Goal: Find specific page/section: Find specific page/section

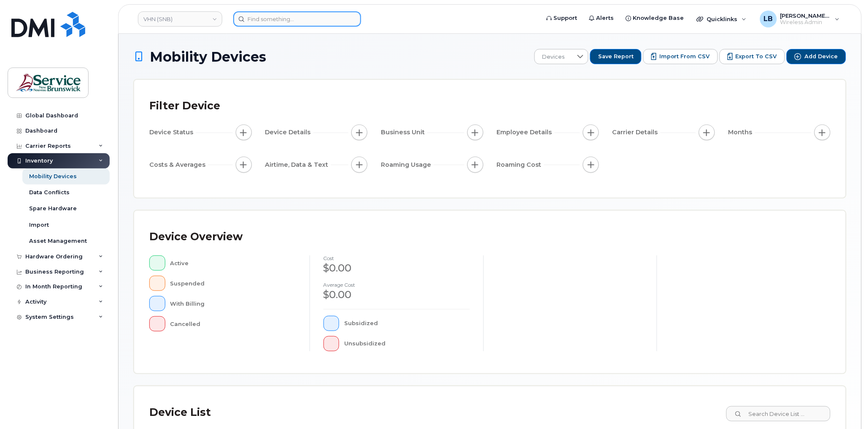
click at [277, 18] on input at bounding box center [297, 18] width 128 height 15
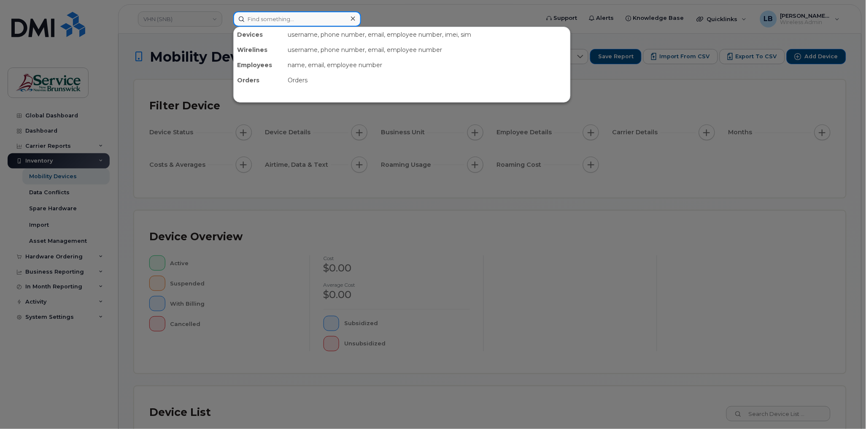
paste input "291393"
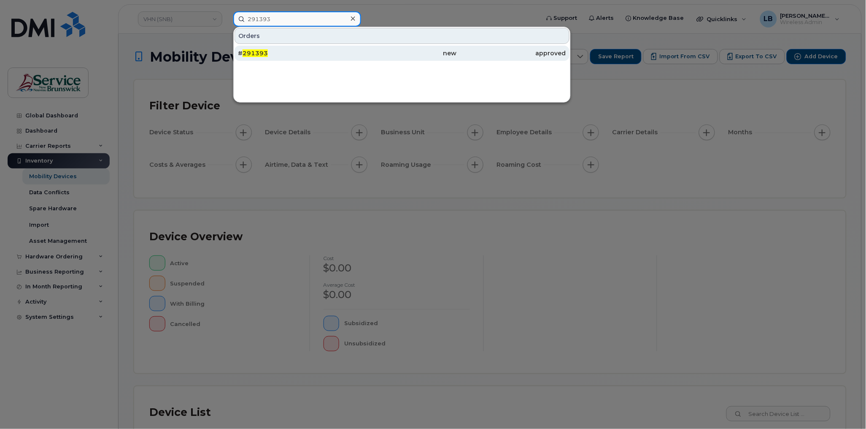
type input "291393"
click at [257, 50] on span "291393" at bounding box center [255, 53] width 25 height 8
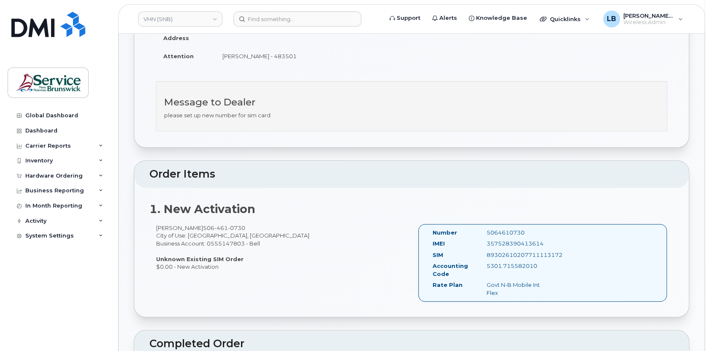
scroll to position [192, 0]
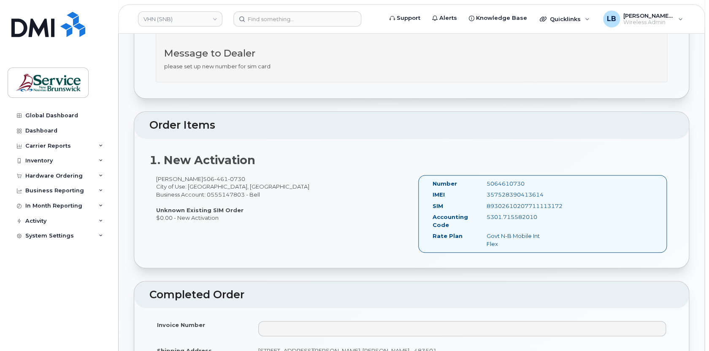
click at [502, 181] on div "5064610730" at bounding box center [518, 184] width 76 height 8
copy div "5064610730"
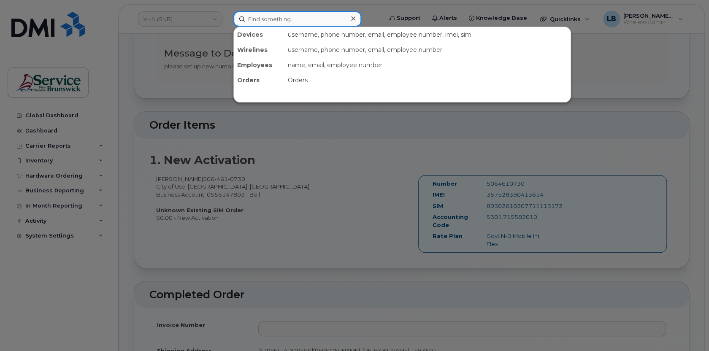
click at [331, 19] on input at bounding box center [297, 18] width 128 height 15
paste input "291389"
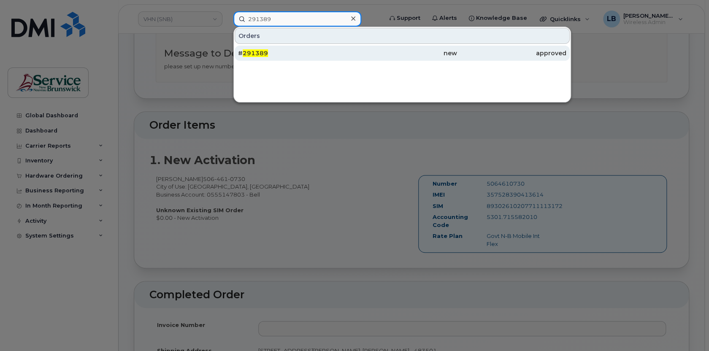
type input "291389"
click at [262, 50] on span "291389" at bounding box center [255, 53] width 25 height 8
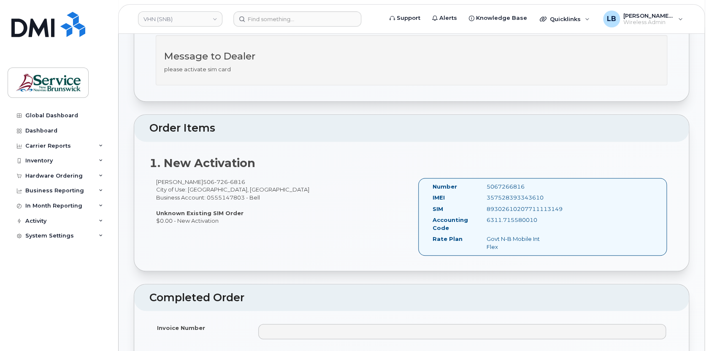
scroll to position [192, 0]
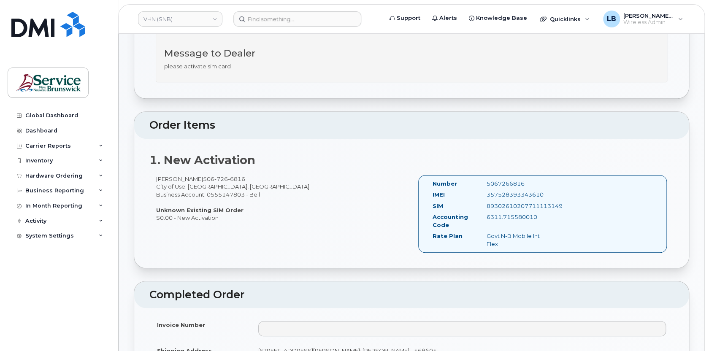
click at [505, 181] on div "5067266816" at bounding box center [518, 184] width 76 height 8
copy div "5067266816"
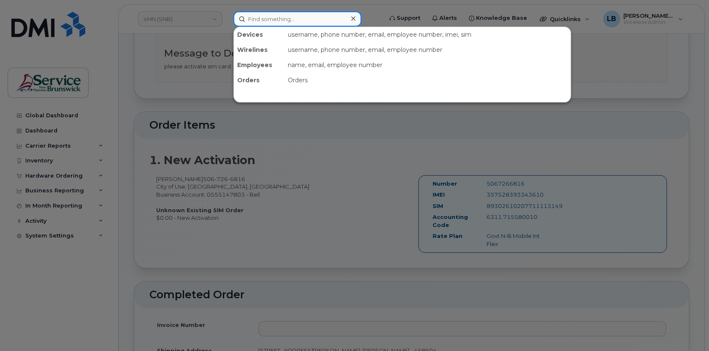
click at [330, 18] on input at bounding box center [297, 18] width 128 height 15
paste input "291397"
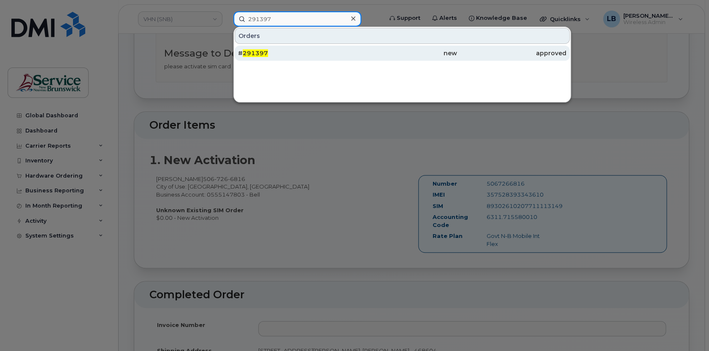
type input "291397"
drag, startPoint x: 261, startPoint y: 54, endPoint x: 262, endPoint y: 50, distance: 4.5
click at [261, 54] on span "291397" at bounding box center [255, 53] width 25 height 8
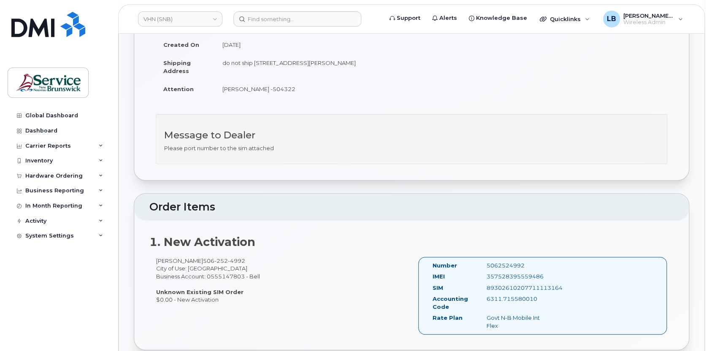
scroll to position [153, 0]
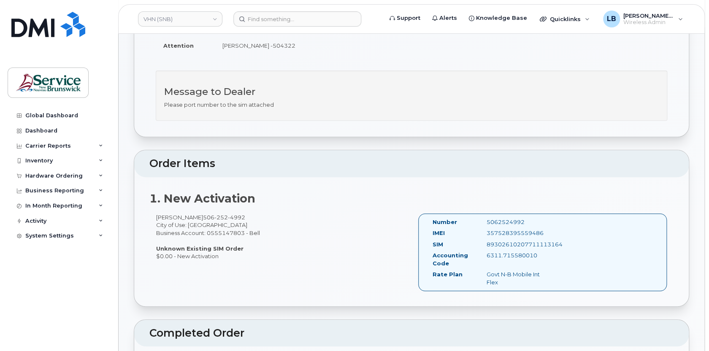
click at [506, 221] on div "5062524992" at bounding box center [518, 222] width 76 height 8
copy div "5062524992"
click at [316, 17] on input at bounding box center [297, 18] width 128 height 15
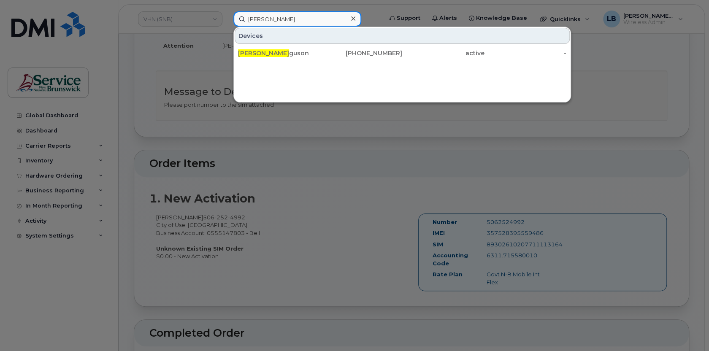
drag, startPoint x: 286, startPoint y: 19, endPoint x: 233, endPoint y: 19, distance: 53.2
click at [233, 19] on input "[PERSON_NAME]" at bounding box center [297, 18] width 128 height 15
drag, startPoint x: 303, startPoint y: 16, endPoint x: 244, endPoint y: 16, distance: 59.5
click at [244, 16] on input "[PERSON_NAME]" at bounding box center [297, 18] width 128 height 15
drag, startPoint x: 262, startPoint y: 17, endPoint x: 233, endPoint y: 16, distance: 29.6
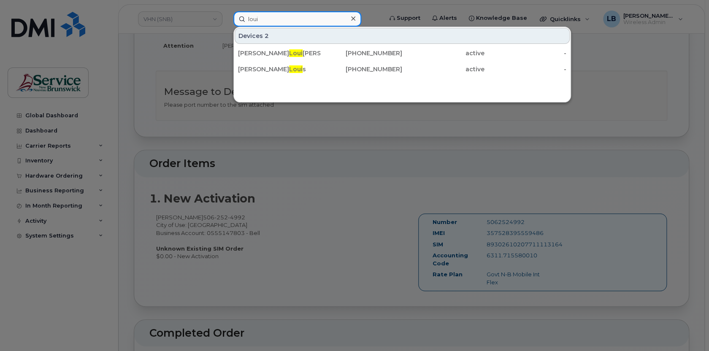
click at [233, 16] on div "loui Devices 2 [PERSON_NAME] [PERSON_NAME] [PHONE_NUMBER] active - [PERSON_NAME…" at bounding box center [305, 18] width 157 height 15
drag, startPoint x: 275, startPoint y: 16, endPoint x: 238, endPoint y: 15, distance: 36.7
click at [238, 15] on input "mallet" at bounding box center [297, 18] width 128 height 15
drag, startPoint x: 315, startPoint y: 17, endPoint x: 219, endPoint y: 17, distance: 95.8
click at [227, 17] on div "[PERSON_NAME] 2 [PERSON_NAME] [PHONE_NUMBER] active - [PERSON_NAME] [PHONE_NUMB…" at bounding box center [305, 18] width 157 height 15
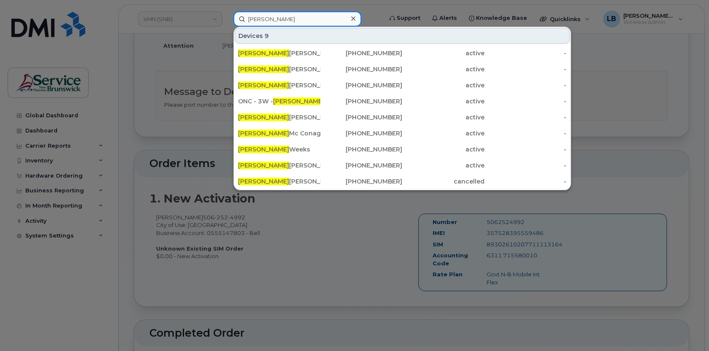
click at [275, 19] on input "[PERSON_NAME]" at bounding box center [297, 18] width 128 height 15
drag, startPoint x: 281, startPoint y: 21, endPoint x: 234, endPoint y: 19, distance: 47.7
click at [234, 19] on input "[PERSON_NAME]" at bounding box center [297, 18] width 128 height 15
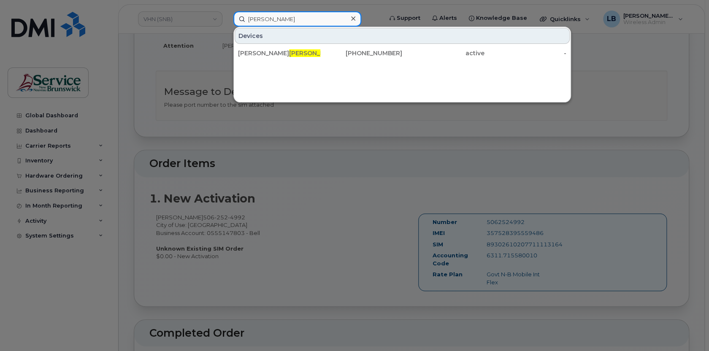
drag, startPoint x: 319, startPoint y: 18, endPoint x: 239, endPoint y: 18, distance: 79.8
click at [239, 18] on input "[PERSON_NAME]" at bounding box center [297, 18] width 128 height 15
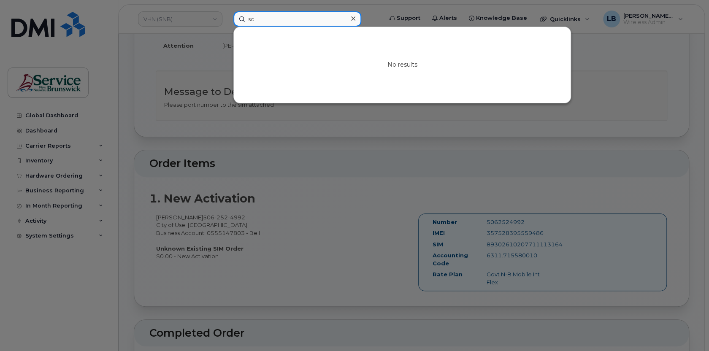
type input "s"
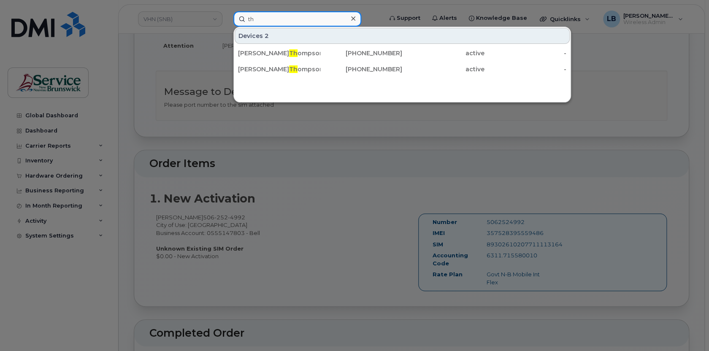
type input "t"
